Goal: Check status: Check status

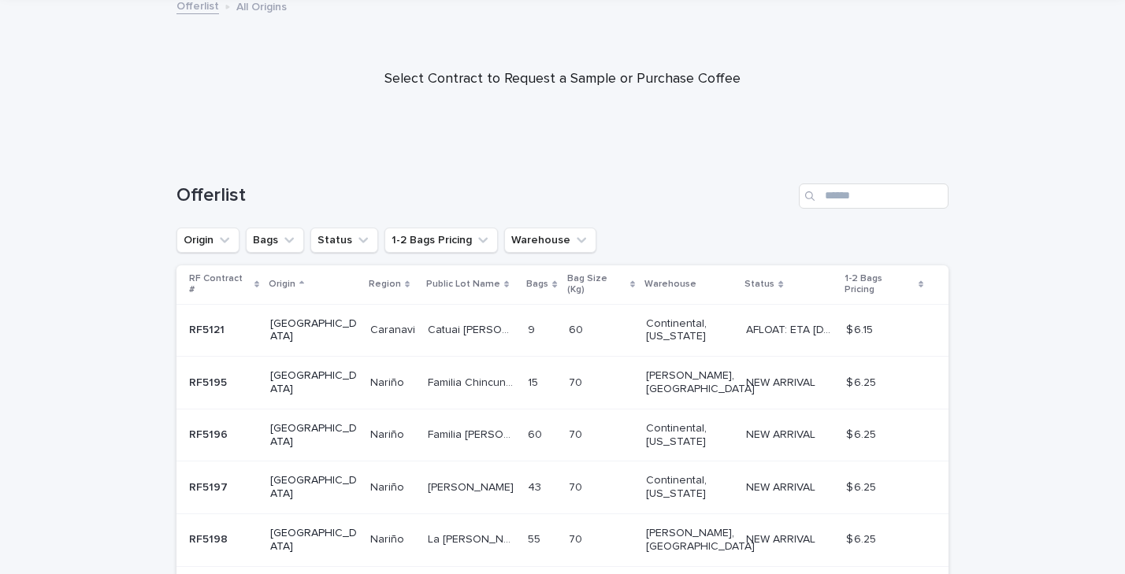
scroll to position [94, 0]
click at [532, 246] on button "Warehouse" at bounding box center [550, 240] width 92 height 25
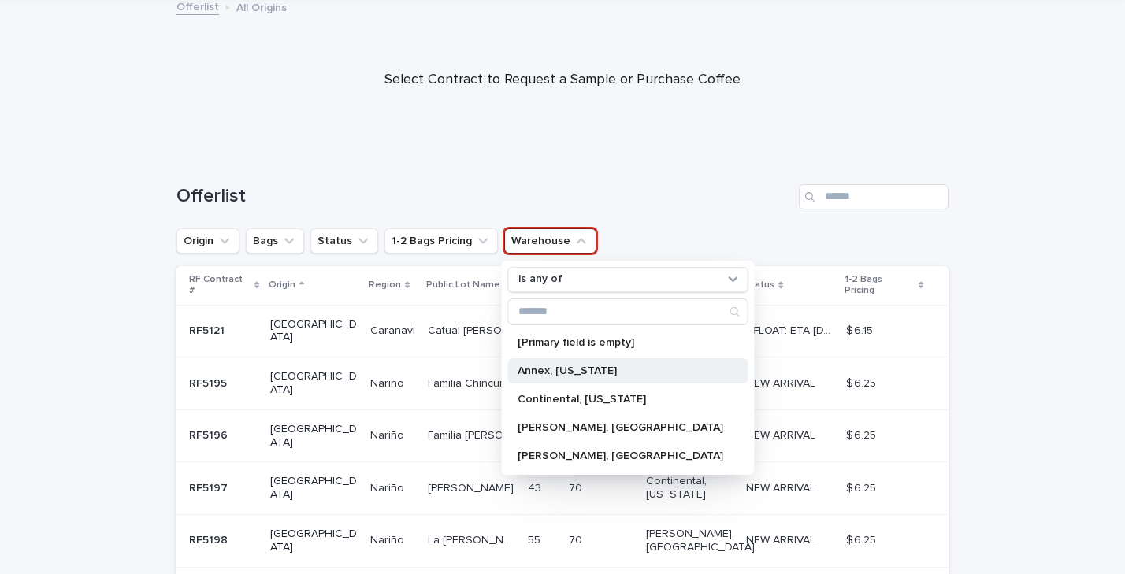
click at [571, 371] on p "Annex, [US_STATE]" at bounding box center [620, 370] width 206 height 11
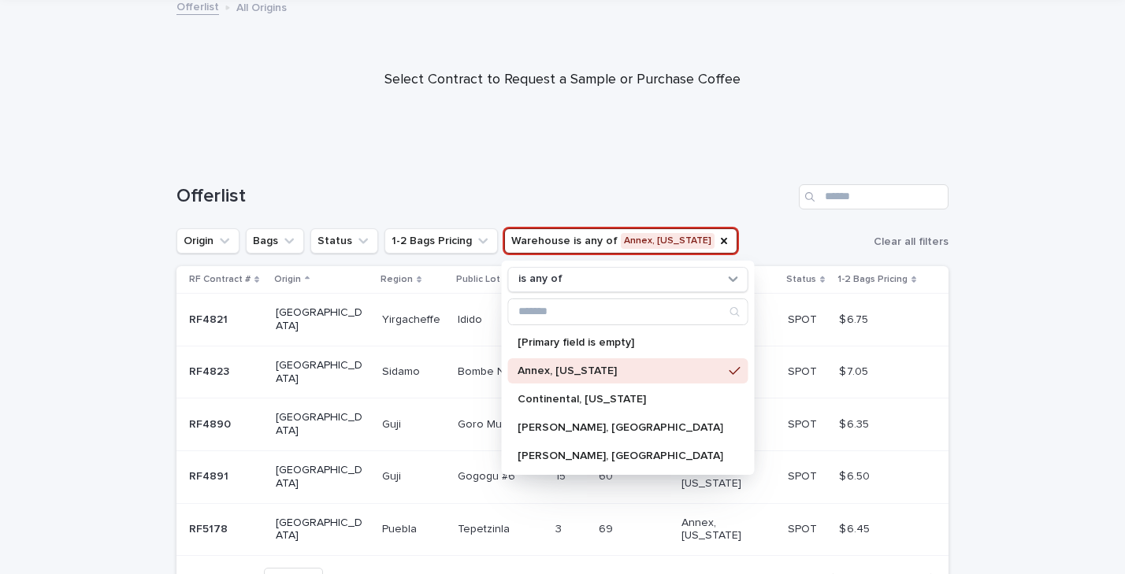
click at [955, 303] on div "Loading... Saving… Loading... Saving… Offerlist Origin Bags Status 1-2 Bags Pri…" at bounding box center [563, 402] width 788 height 498
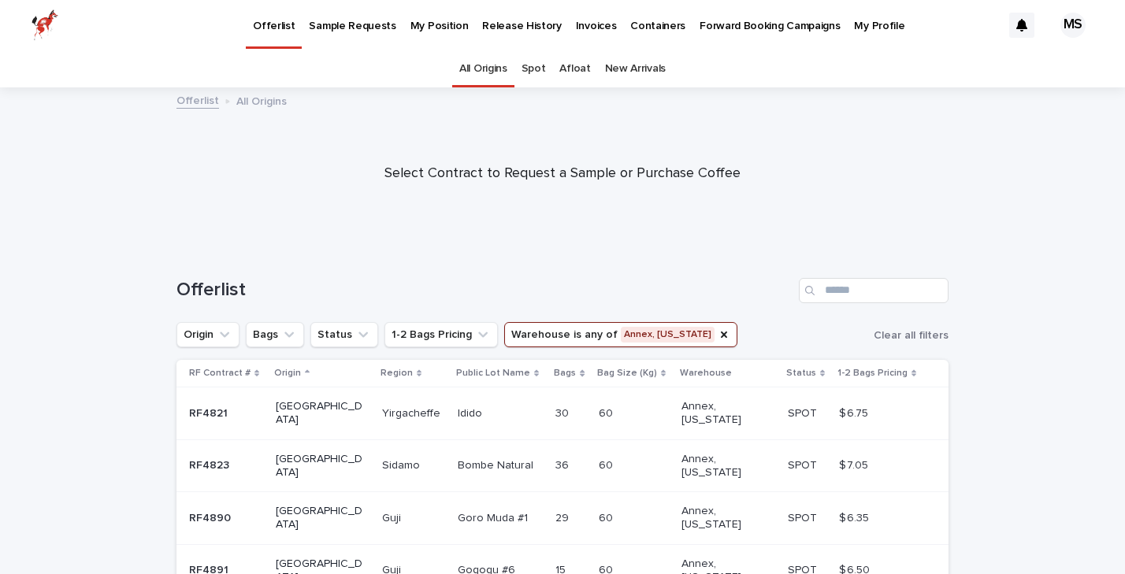
click at [509, 25] on p "Release History" at bounding box center [521, 16] width 79 height 33
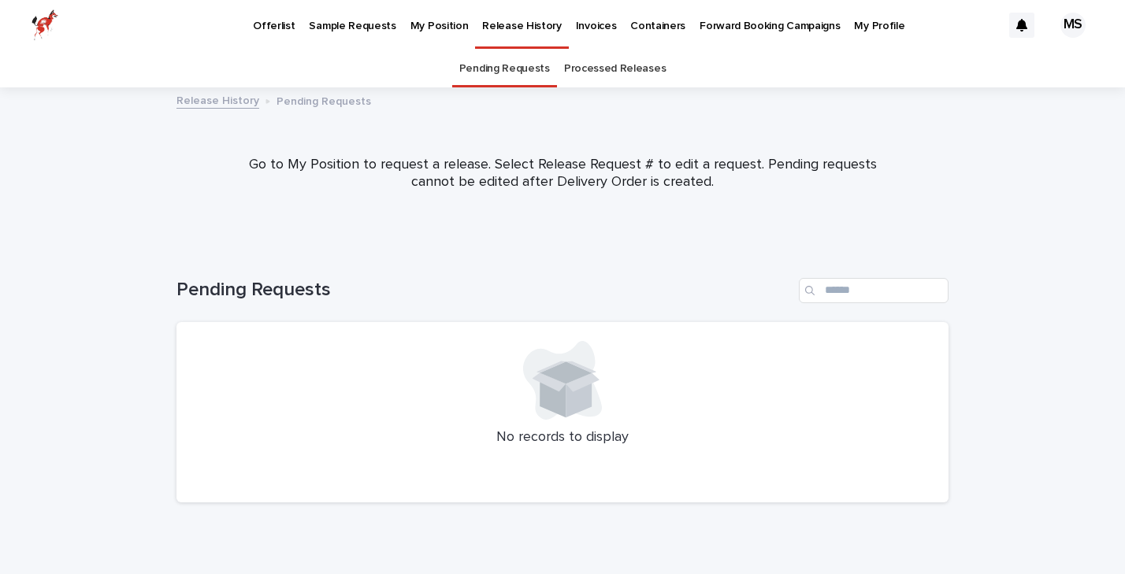
click at [624, 80] on link "Processed Releases" at bounding box center [615, 68] width 102 height 37
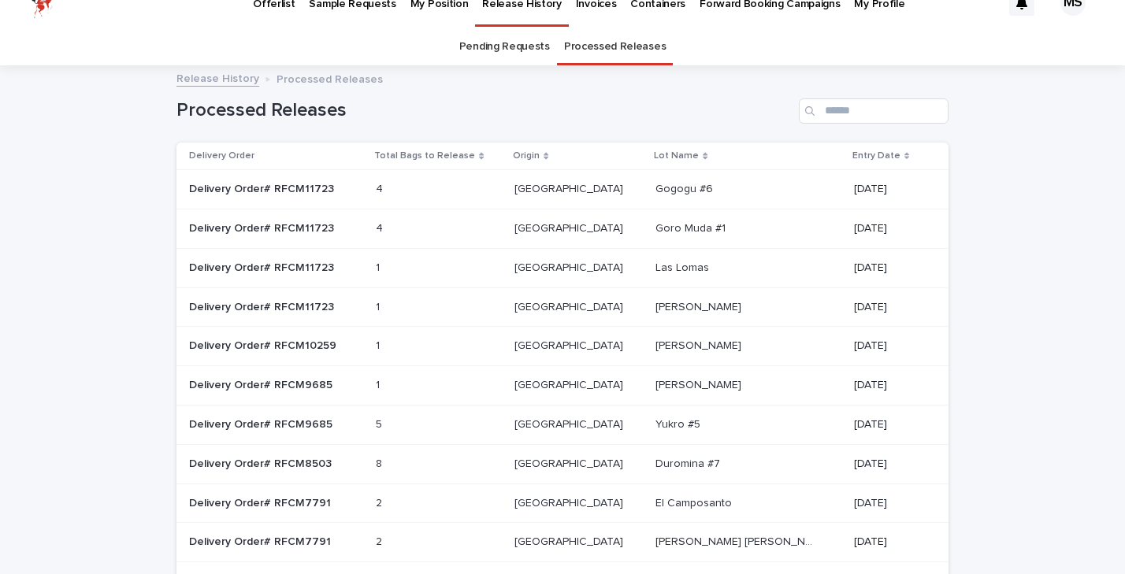
scroll to position [25, 0]
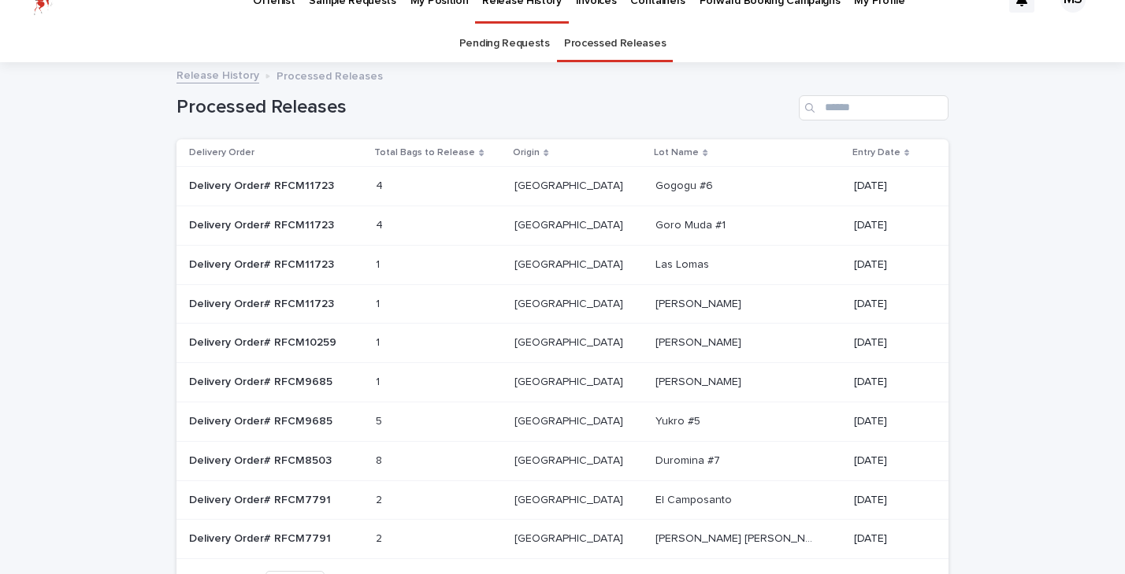
click at [675, 182] on p "Gogogu #6" at bounding box center [685, 184] width 61 height 17
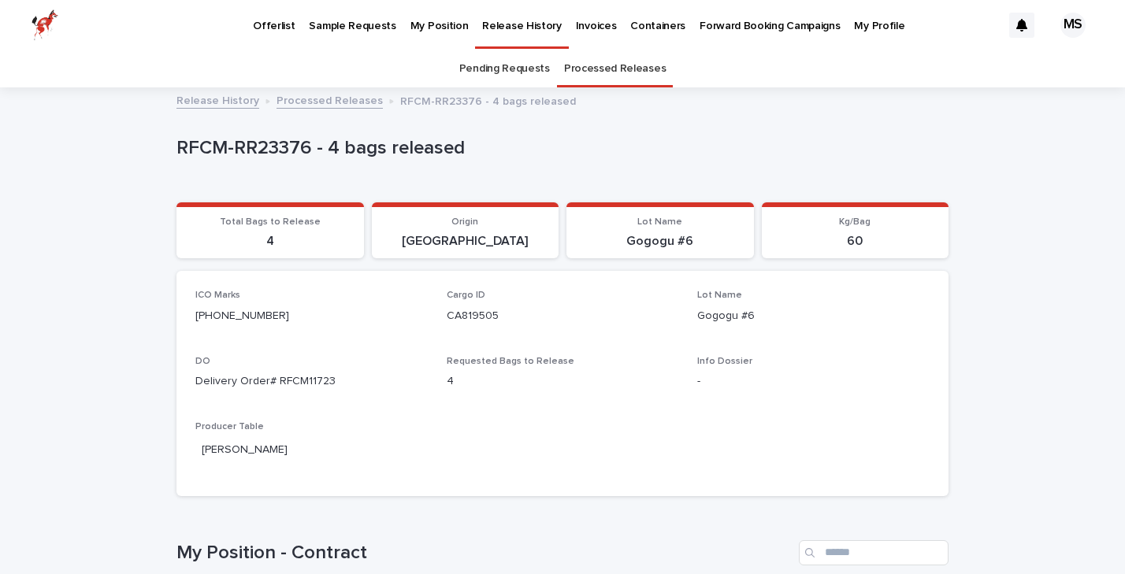
click at [319, 96] on link "Processed Releases" at bounding box center [329, 100] width 106 height 18
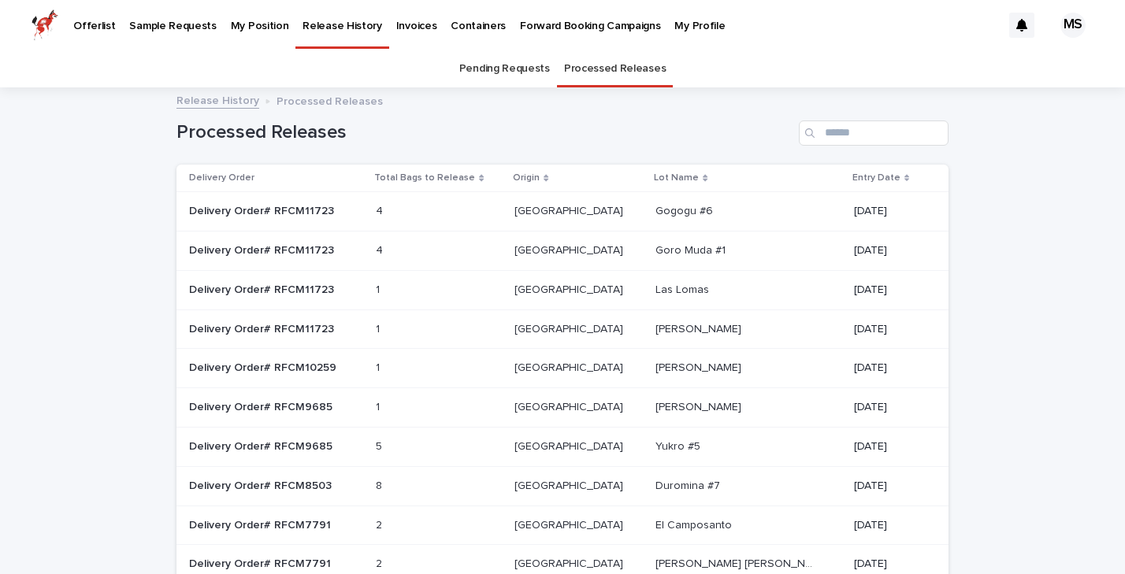
scroll to position [50, 0]
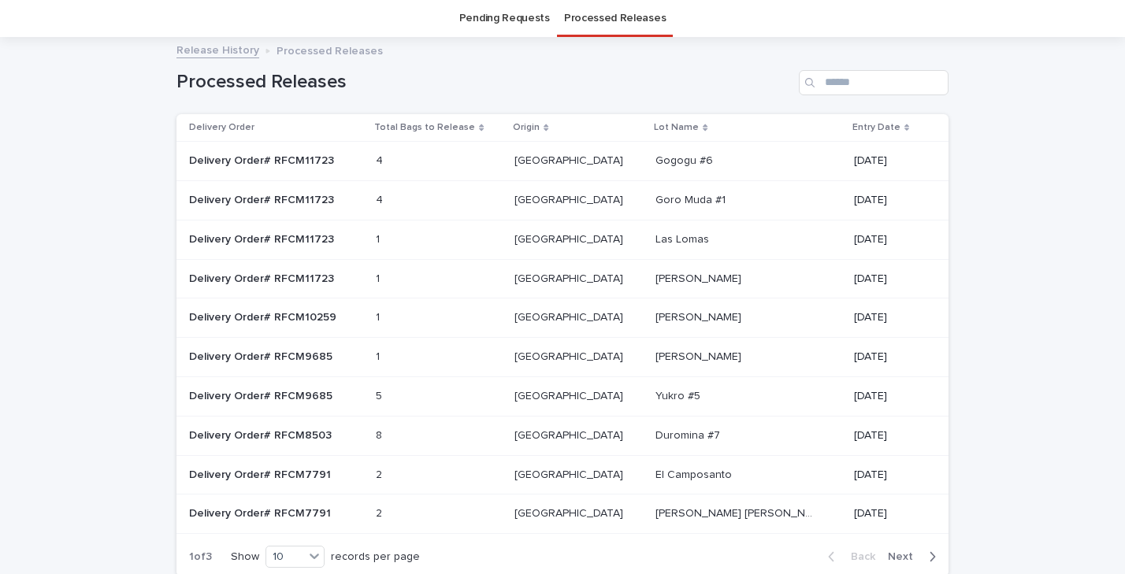
click at [662, 233] on p "Las Lomas" at bounding box center [683, 238] width 57 height 17
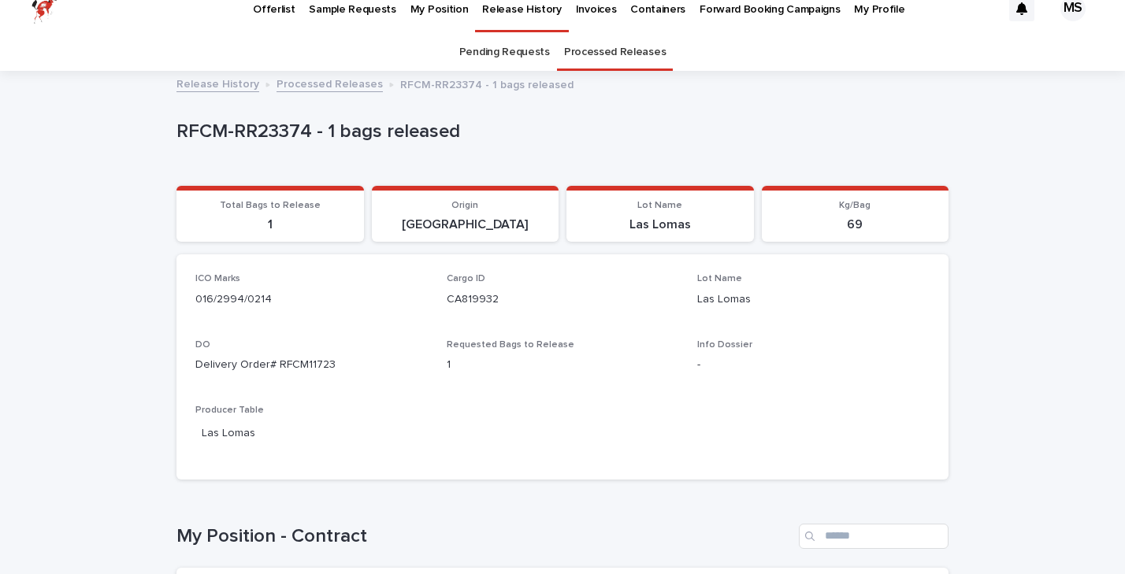
scroll to position [12, 0]
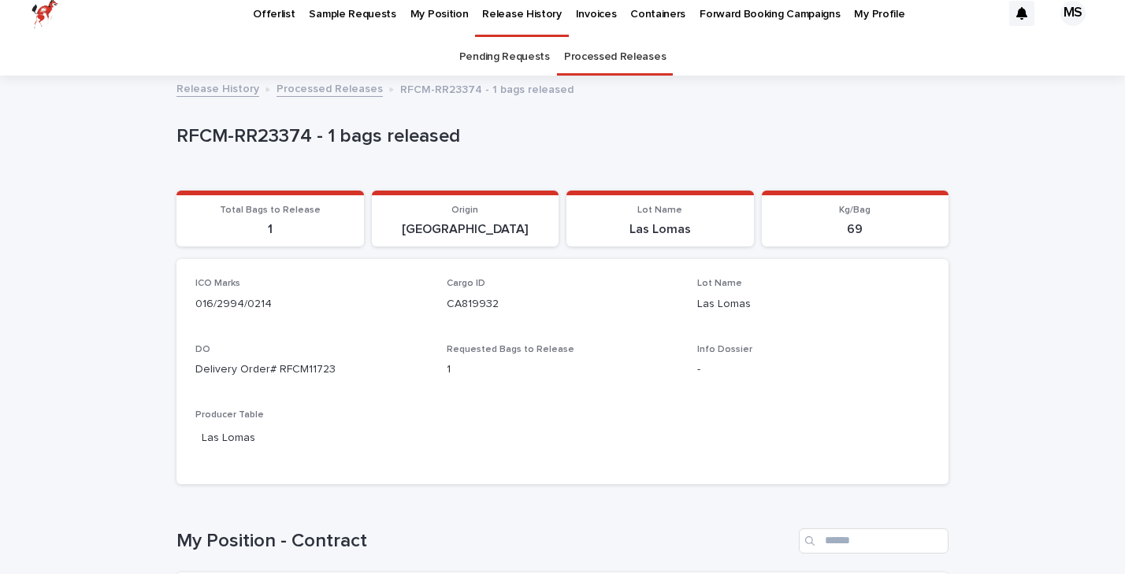
click at [717, 363] on p "-" at bounding box center [813, 369] width 232 height 17
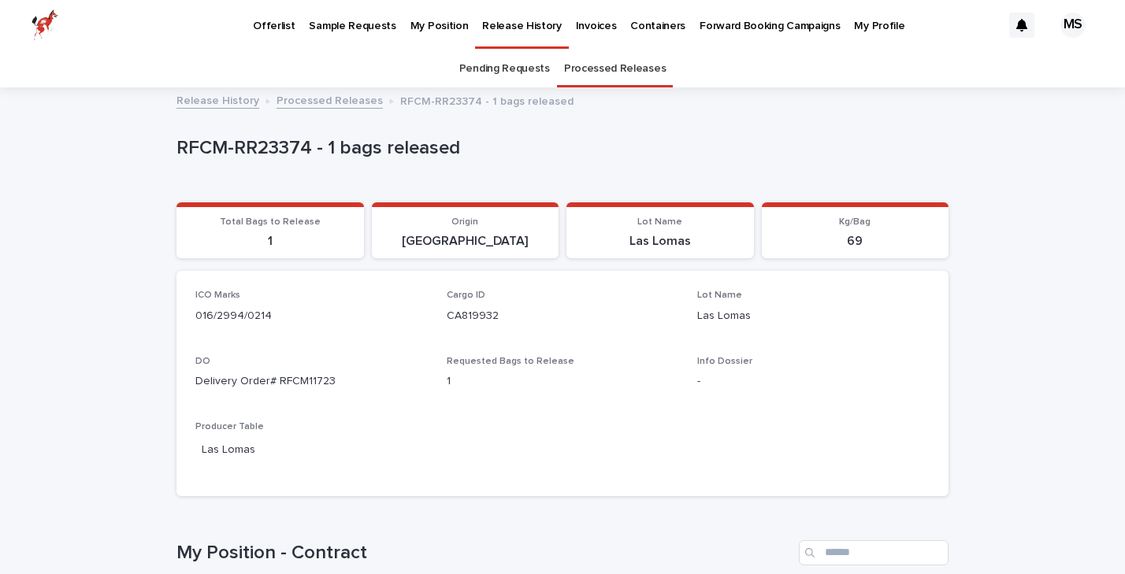
scroll to position [0, 0]
